Goal: Task Accomplishment & Management: Use online tool/utility

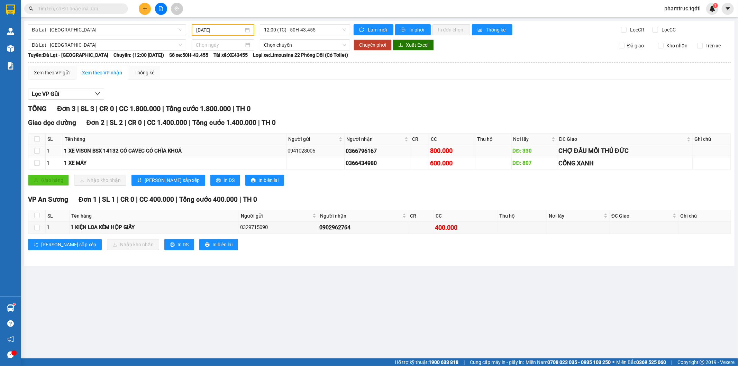
click at [465, 148] on div "800.000" at bounding box center [452, 151] width 44 height 10
drag, startPoint x: 376, startPoint y: 150, endPoint x: 336, endPoint y: 150, distance: 39.4
click at [336, 150] on tr "1 1 XE VISON BSX 14132 CÓ CAVEC CÓ CHÌA KHOÁ 0941028005 0366796167 800.000 DĐ: …" at bounding box center [379, 151] width 702 height 12
copy tr "036679616"
click at [121, 8] on span at bounding box center [123, 9] width 4 height 8
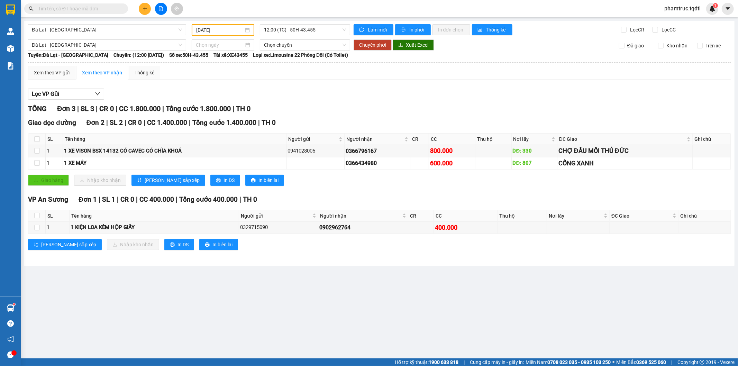
click at [104, 7] on input "text" at bounding box center [79, 9] width 82 height 8
paste input "036679616"
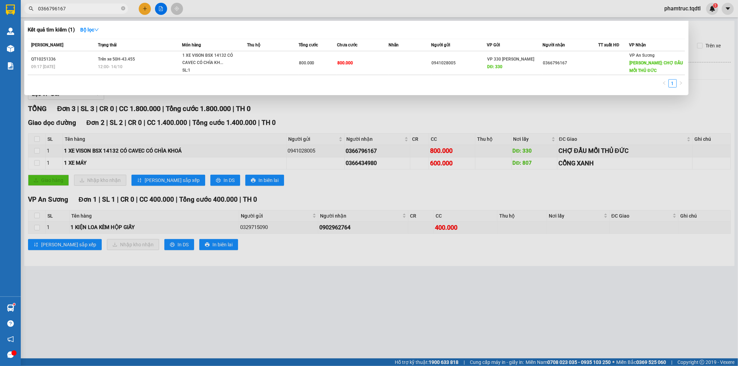
type input "0366796167"
click at [100, 272] on div at bounding box center [369, 183] width 738 height 366
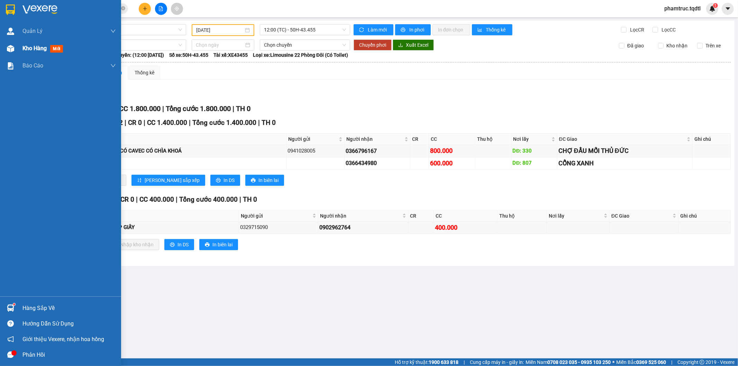
click at [38, 47] on span "Kho hàng" at bounding box center [34, 48] width 24 height 7
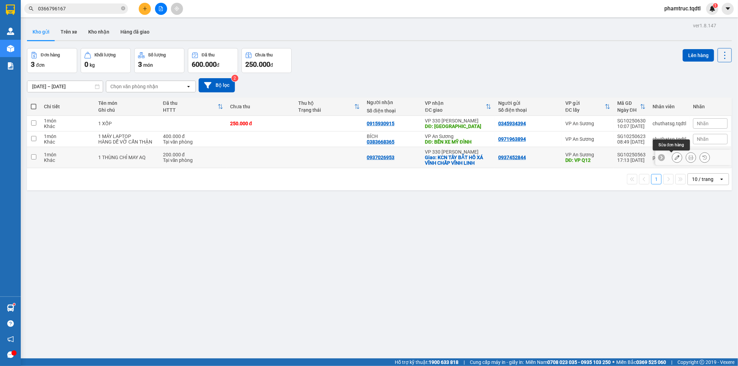
click at [674, 160] on icon at bounding box center [676, 157] width 5 height 5
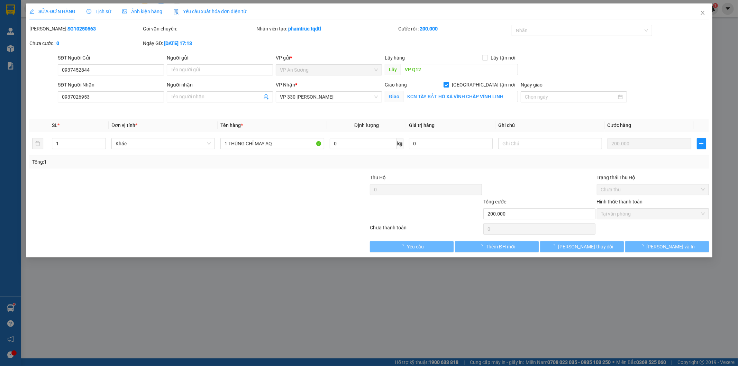
type input "0937452844"
type input "VP Q12"
type input "0937026953"
checkbox input "true"
type input "KCN TÂY BẮT HỒ XÁ VĨNH CHẤP VĨNH LINH"
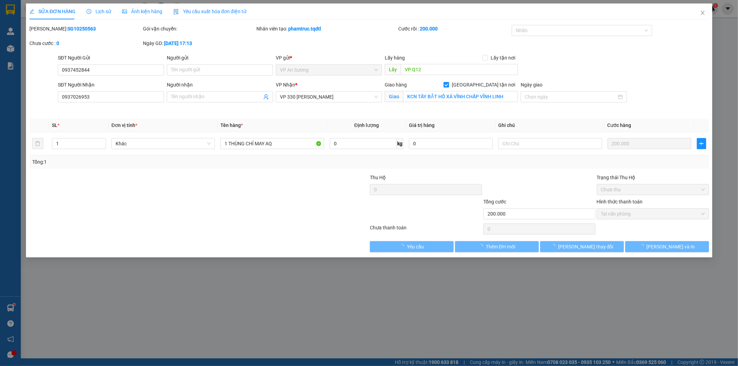
type input "200.000"
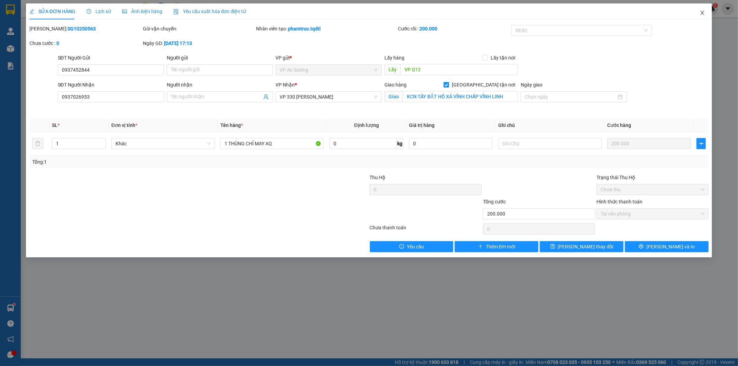
click at [703, 13] on icon "close" at bounding box center [702, 13] width 6 height 6
